Goal: Task Accomplishment & Management: Use online tool/utility

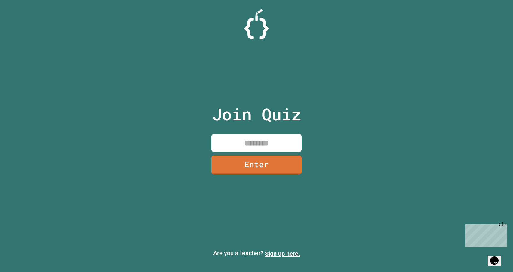
click at [248, 141] on input at bounding box center [256, 143] width 90 height 18
type input "********"
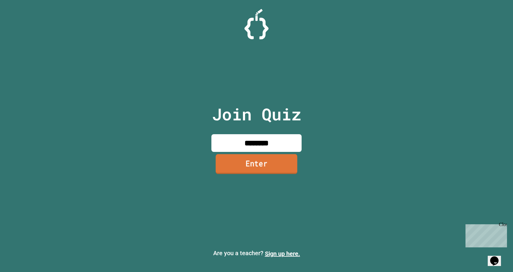
click at [258, 161] on link "Enter" at bounding box center [256, 164] width 82 height 20
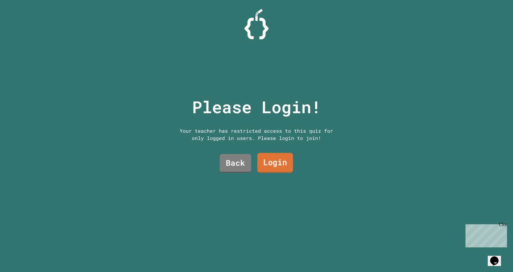
click at [270, 159] on link "Login" at bounding box center [274, 163] width 35 height 20
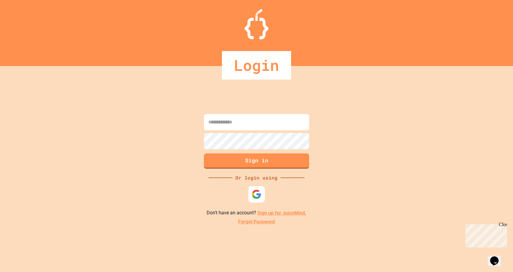
click at [260, 196] on img at bounding box center [257, 195] width 10 height 10
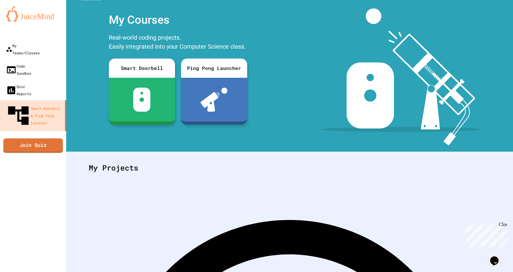
scroll to position [17, 0]
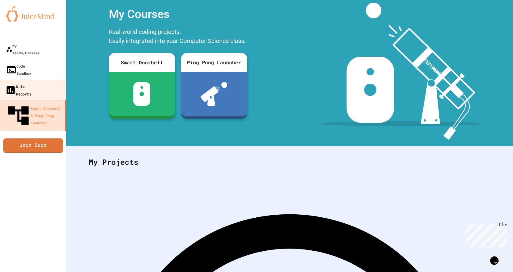
click at [31, 83] on div "Quiz Reports" at bounding box center [18, 90] width 26 height 15
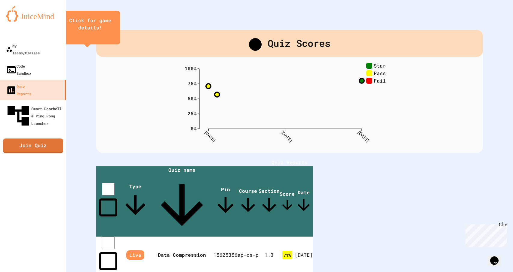
click at [51, 121] on div "My Teams/Classes Code Sandbox Quiz Reports Smart Doorbell & Ping Pong Launcher …" at bounding box center [33, 136] width 66 height 272
click at [42, 138] on link "Join Quiz" at bounding box center [33, 145] width 57 height 15
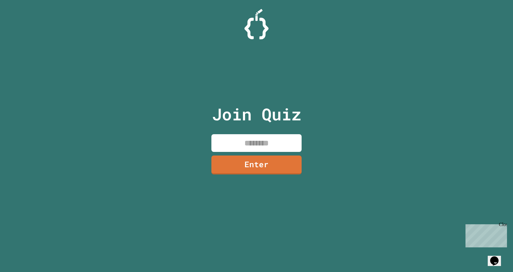
click at [239, 145] on input at bounding box center [256, 143] width 90 height 18
type input "********"
click at [248, 164] on link "Enter" at bounding box center [256, 165] width 88 height 20
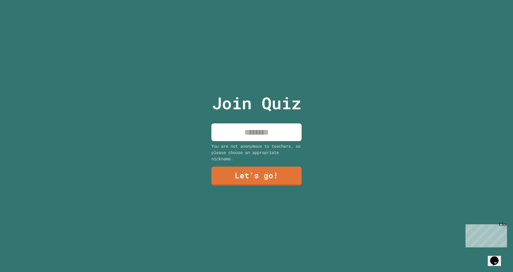
click at [245, 128] on input at bounding box center [256, 133] width 90 height 18
type input "********"
click at [253, 167] on link "Let's go!" at bounding box center [256, 176] width 90 height 19
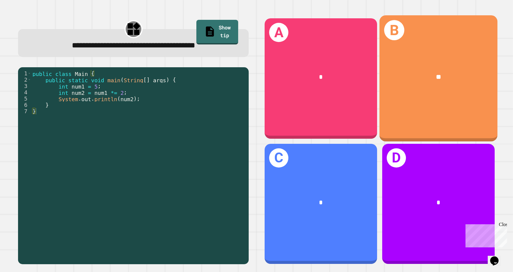
click at [436, 102] on div "B **" at bounding box center [438, 78] width 118 height 126
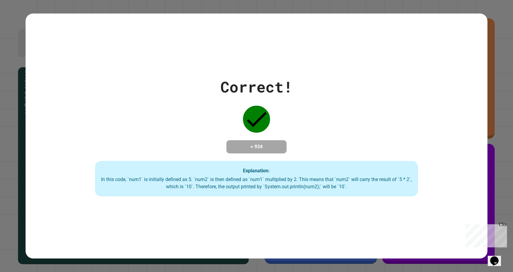
click at [324, 164] on div "Explanation: In this code, `num1` is initially defined as 5. `num2` is then def…" at bounding box center [256, 178] width 323 height 35
click at [492, 157] on div "Correct! + 934 Explanation: In this code, `num1` is initially defined as 5. `nu…" at bounding box center [256, 136] width 513 height 272
click at [341, 108] on div "Correct! + 934 Explanation: In this code, `num1` is initially defined as 5. `nu…" at bounding box center [256, 136] width 461 height 121
click at [505, 223] on div "Close" at bounding box center [503, 226] width 8 height 8
click at [472, 200] on div "Correct! + 934 Explanation: In this code, `num1` is initially defined as 5. `nu…" at bounding box center [256, 136] width 461 height 245
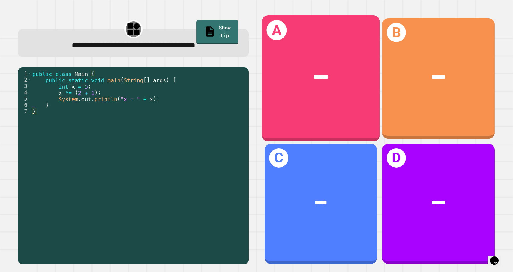
click at [334, 101] on div "A ******" at bounding box center [321, 78] width 118 height 126
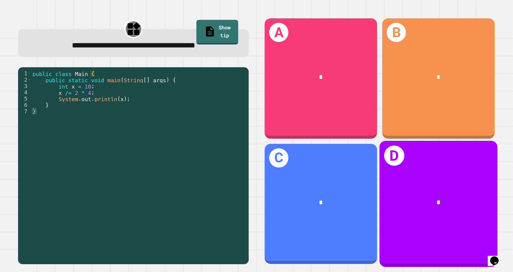
click at [436, 173] on div "D *" at bounding box center [438, 204] width 118 height 126
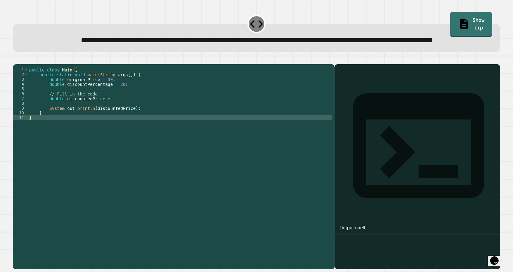
click at [346, 108] on div at bounding box center [416, 176] width 159 height 188
click at [358, 86] on div "Output shell" at bounding box center [416, 149] width 165 height 171
click at [370, 99] on div "Output shell" at bounding box center [416, 149] width 165 height 171
click at [364, 224] on div "Output shell" at bounding box center [352, 227] width 26 height 7
click at [355, 124] on div at bounding box center [416, 176] width 159 height 188
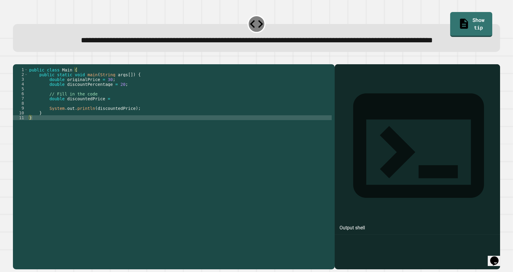
click at [349, 102] on div "Output shell" at bounding box center [416, 166] width 165 height 205
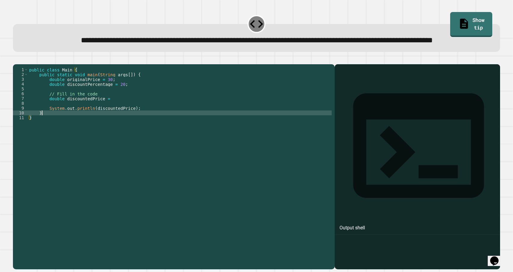
click at [227, 136] on div "public class Main { public static void main ( String args [ ]) { double origina…" at bounding box center [180, 153] width 304 height 173
click at [149, 121] on div "public class Main { public static void main ( String args [ ]) { double origina…" at bounding box center [180, 153] width 304 height 173
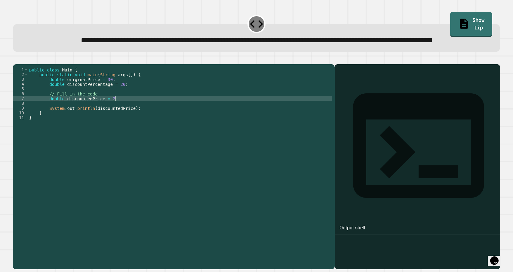
scroll to position [0, 6]
click at [303, 147] on div "public class Main { public static void main ( String args [ ]) { double origina…" at bounding box center [180, 153] width 304 height 173
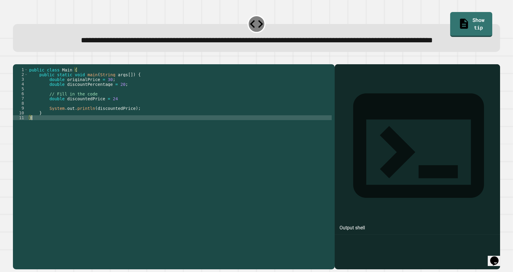
click at [359, 134] on div at bounding box center [416, 176] width 159 height 188
click at [22, 65] on icon "button" at bounding box center [19, 63] width 3 height 4
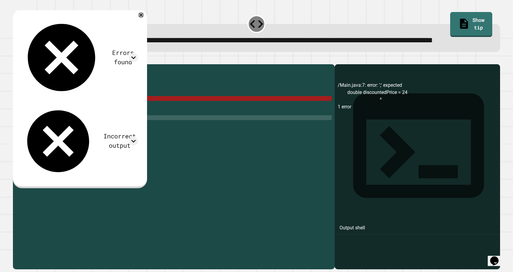
click at [121, 121] on div "public class Main { public static void main ( String args [ ]) { double origina…" at bounding box center [180, 153] width 304 height 173
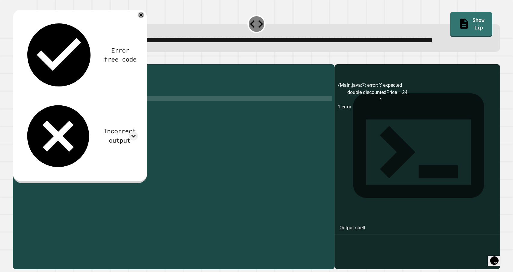
scroll to position [0, 6]
click at [16, 59] on icon "button" at bounding box center [16, 59] width 0 height 0
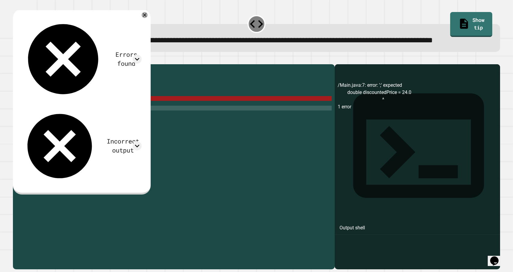
click at [133, 131] on div "public class Main { public static void main ( String args [ ]) { double origina…" at bounding box center [180, 153] width 304 height 173
click at [127, 122] on div "public class Main { public static void main ( String args [ ]) { double origina…" at bounding box center [180, 153] width 304 height 173
drag, startPoint x: 127, startPoint y: 122, endPoint x: 113, endPoint y: 121, distance: 14.4
click at [113, 121] on div "public class Main { public static void main ( String args [ ]) { double origina…" at bounding box center [180, 153] width 304 height 173
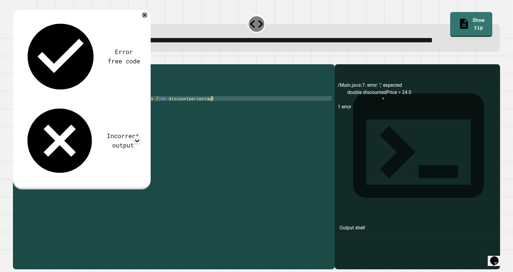
scroll to position [0, 13]
click at [228, 118] on div "public class Main { public static void main ( String args [ ]) { double origina…" at bounding box center [180, 153] width 304 height 173
click at [20, 65] on icon "button" at bounding box center [19, 63] width 3 height 4
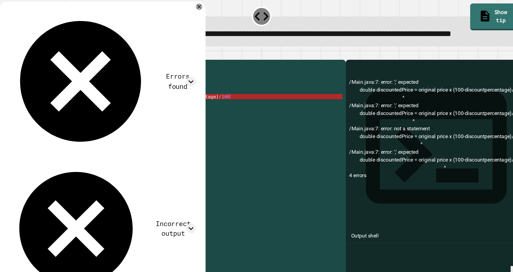
click at [139, 120] on div "public class Main { public static void main ( String args [ ]) { double origina…" at bounding box center [180, 153] width 304 height 173
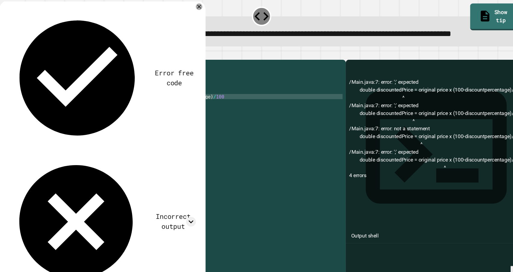
scroll to position [0, 8]
click at [187, 121] on div "public class Main { public static void main ( String args [ ]) { double origina…" at bounding box center [180, 153] width 304 height 173
click at [188, 120] on div "public class Main { public static void main ( String args [ ]) { double origina…" at bounding box center [180, 153] width 304 height 173
click at [16, 59] on icon "button" at bounding box center [16, 59] width 0 height 0
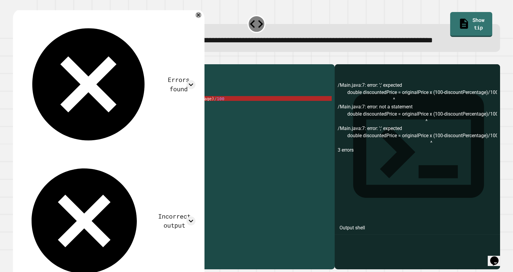
click at [150, 121] on div "public class Main { public static void main ( String args [ ]) { double origina…" at bounding box center [180, 153] width 304 height 173
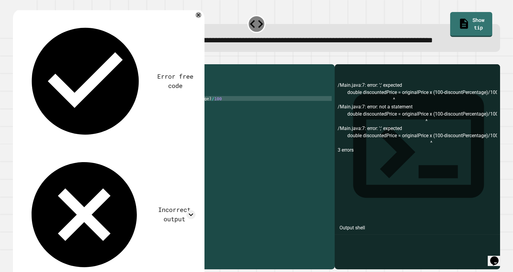
scroll to position [0, 9]
click at [16, 59] on icon "button" at bounding box center [16, 59] width 0 height 0
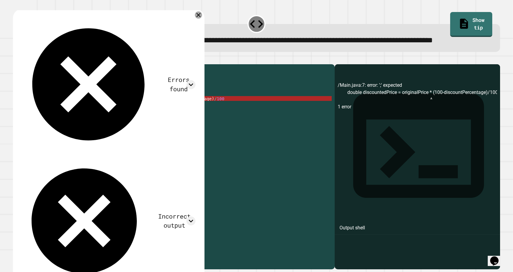
click at [198, 19] on icon at bounding box center [198, 14] width 7 height 7
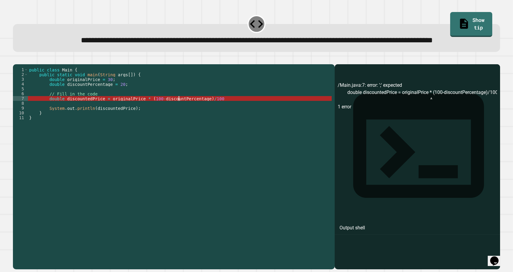
click at [179, 120] on div "public class Main { public static void main ( String args [ ]) { double origina…" at bounding box center [180, 153] width 304 height 173
click at [228, 121] on div "public class Main { public static void main ( String args [ ]) { double origina…" at bounding box center [180, 153] width 304 height 173
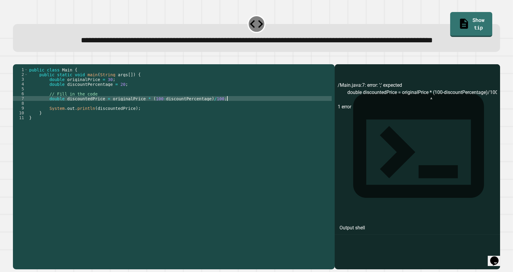
scroll to position [0, 14]
type textarea "**********"
click at [20, 65] on icon "button" at bounding box center [19, 63] width 3 height 4
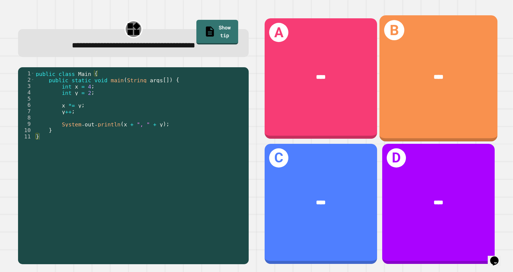
click at [406, 102] on div "B ****" at bounding box center [438, 78] width 118 height 126
